Goal: Task Accomplishment & Management: Complete application form

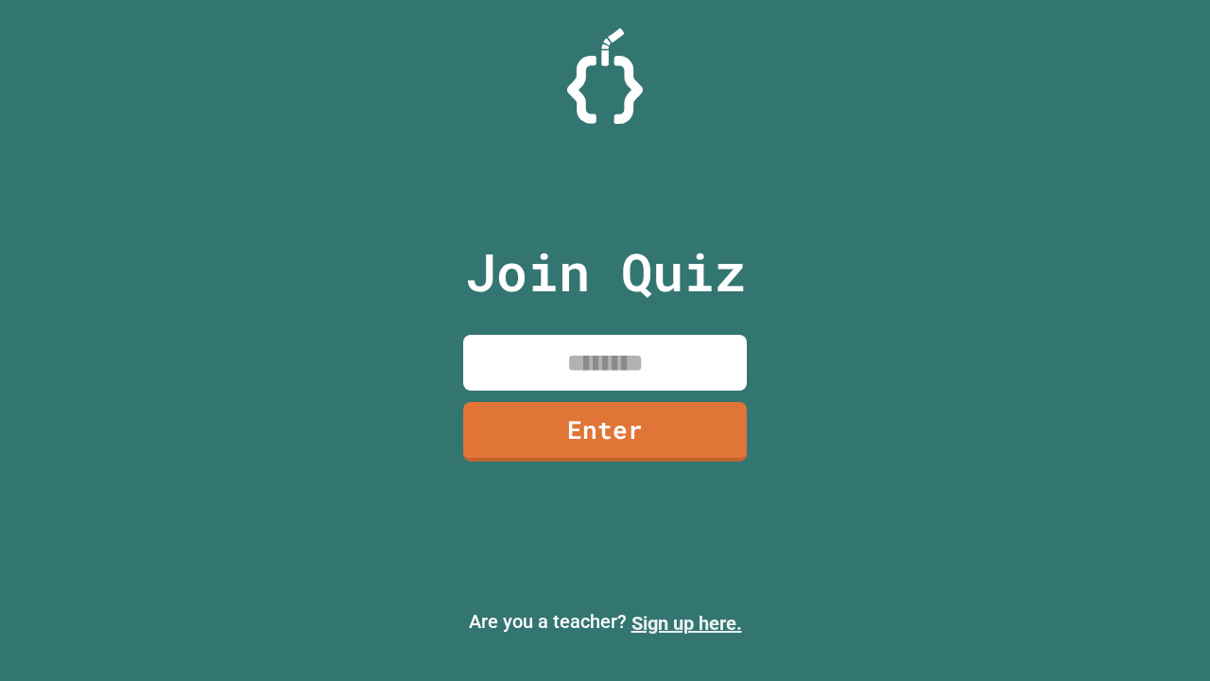
click at [687, 623] on link "Sign up here." at bounding box center [687, 623] width 111 height 23
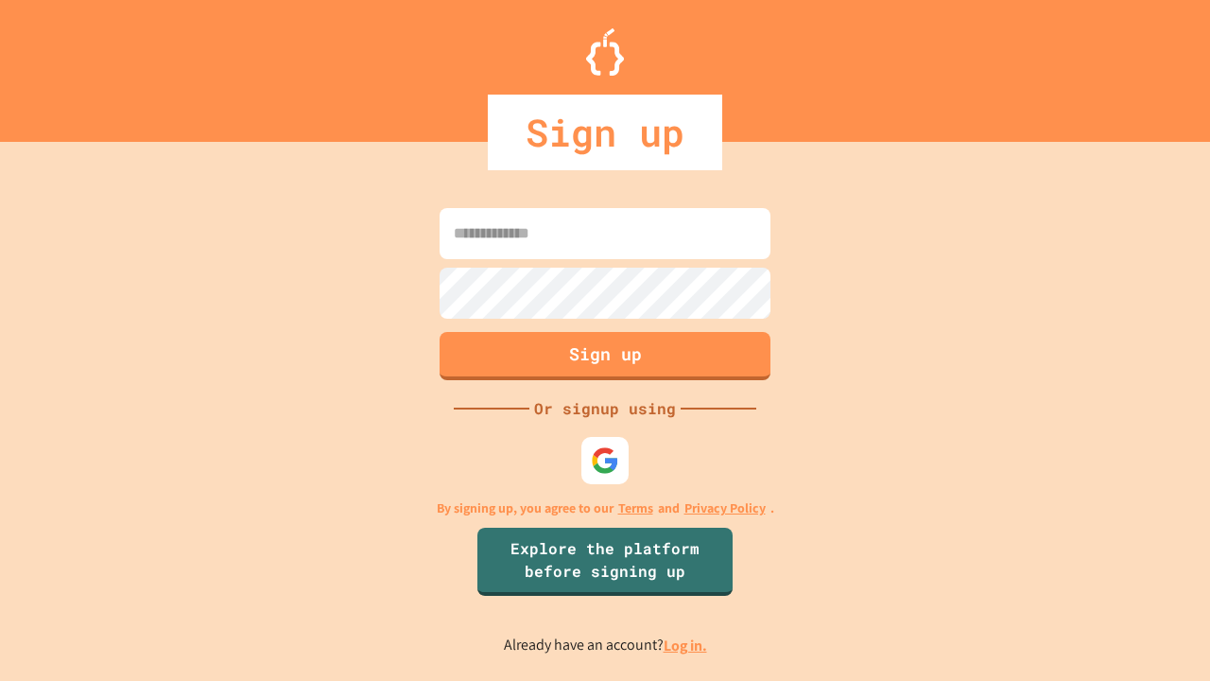
click at [687, 645] on link "Log in." at bounding box center [685, 645] width 43 height 20
